Goal: Information Seeking & Learning: Compare options

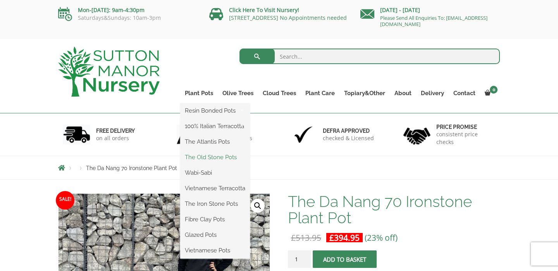
click at [205, 159] on link "The Old Stone Pots" at bounding box center [215, 157] width 70 height 12
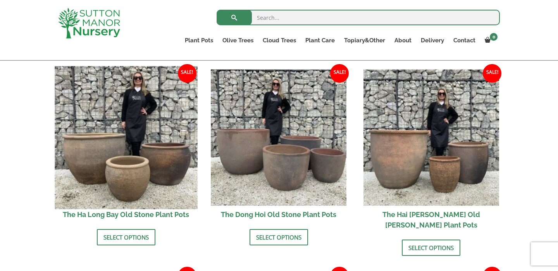
scroll to position [228, 0]
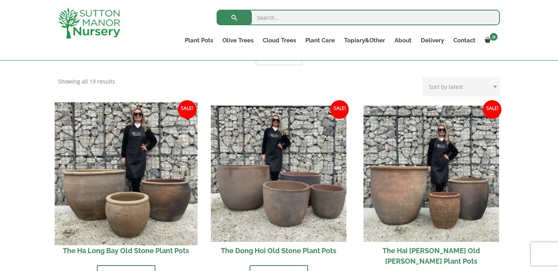
click at [133, 157] on img at bounding box center [126, 173] width 143 height 143
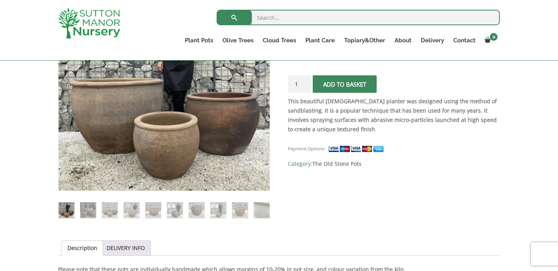
scroll to position [198, 0]
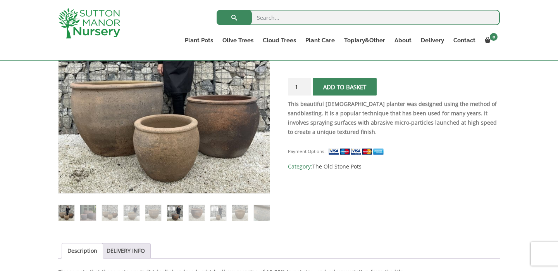
click at [180, 216] on img at bounding box center [175, 213] width 16 height 16
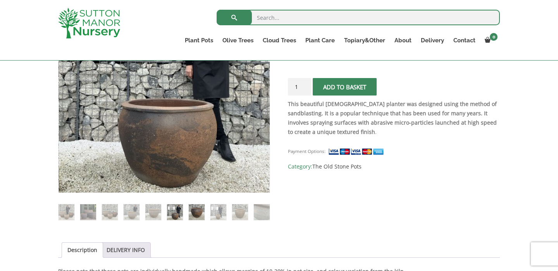
click at [190, 216] on img at bounding box center [197, 212] width 16 height 16
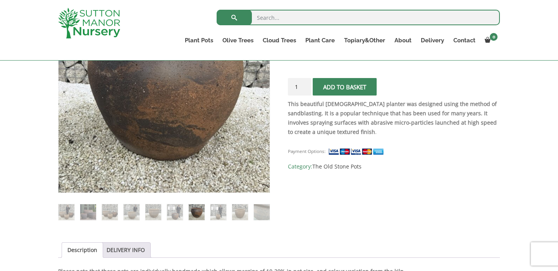
click at [201, 216] on img at bounding box center [197, 212] width 16 height 16
click at [219, 214] on img at bounding box center [219, 212] width 16 height 16
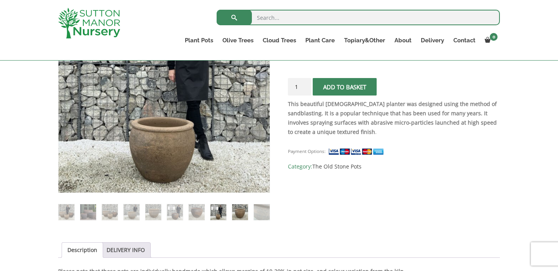
click at [235, 211] on img at bounding box center [240, 212] width 16 height 16
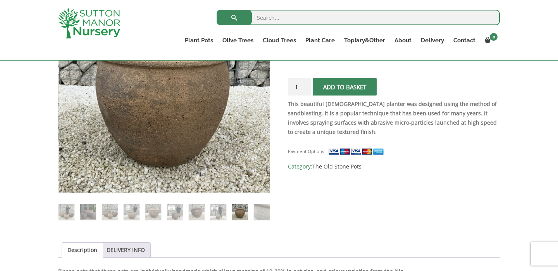
click at [247, 210] on img at bounding box center [240, 212] width 16 height 16
click at [153, 206] on img at bounding box center [153, 212] width 16 height 16
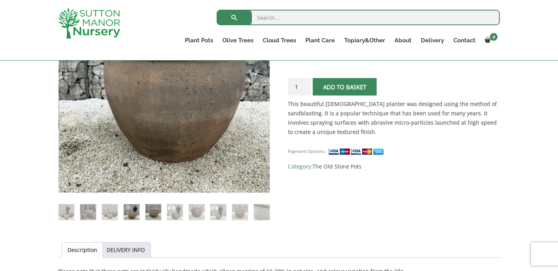
click at [128, 212] on img at bounding box center [132, 212] width 16 height 16
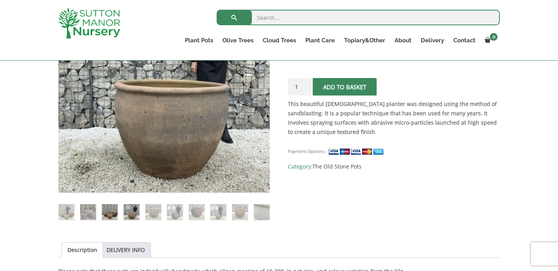
click at [108, 214] on img at bounding box center [110, 212] width 16 height 16
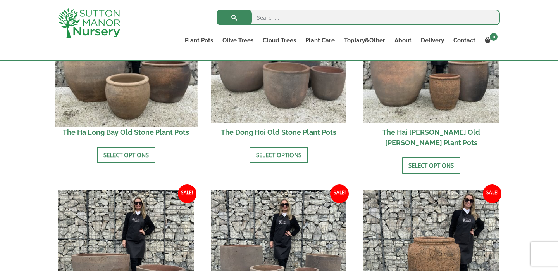
scroll to position [290, 0]
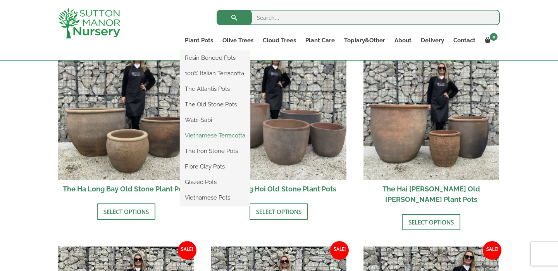
click at [202, 135] on link "Vietnamese Terracotta" at bounding box center [215, 136] width 70 height 12
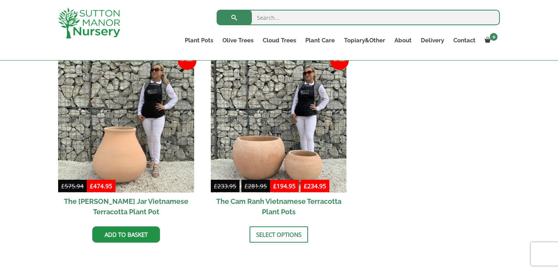
scroll to position [437, 0]
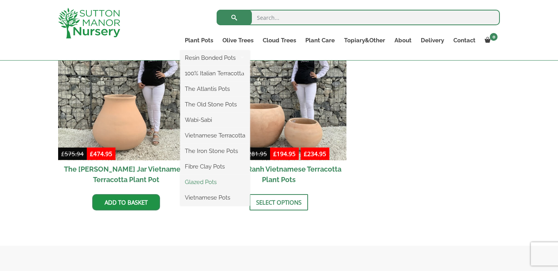
click at [209, 181] on link "Glazed Pots" at bounding box center [215, 182] width 70 height 12
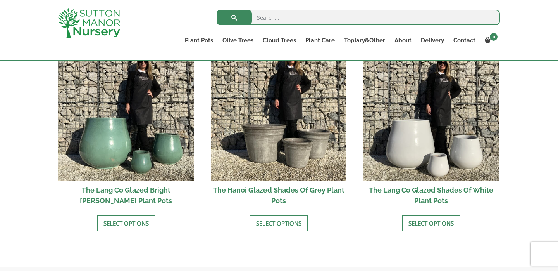
scroll to position [820, 0]
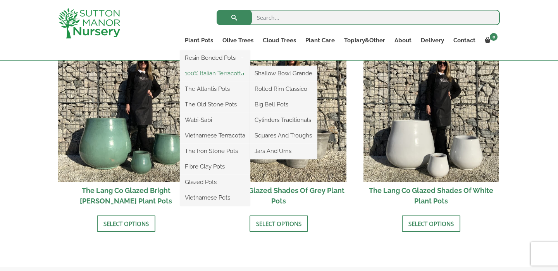
click at [205, 76] on link "100% Italian Terracotta" at bounding box center [215, 73] width 70 height 12
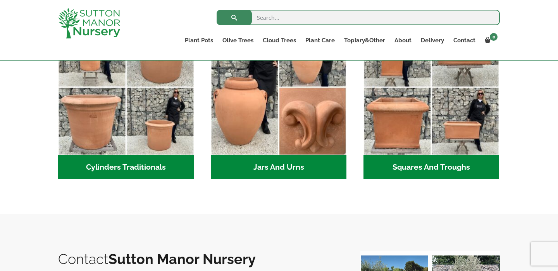
scroll to position [467, 0]
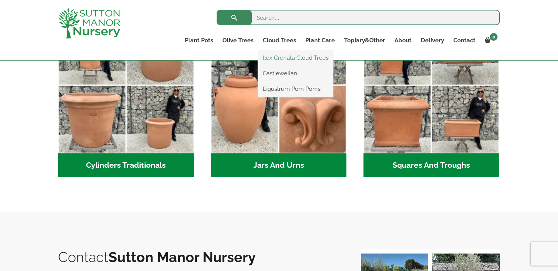
click at [282, 57] on link "Ilex Crenata Cloud Trees" at bounding box center [295, 58] width 75 height 12
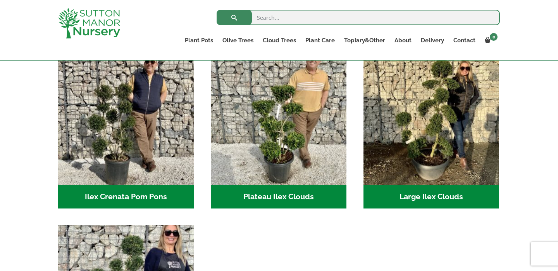
scroll to position [124, 0]
